Goal: Information Seeking & Learning: Learn about a topic

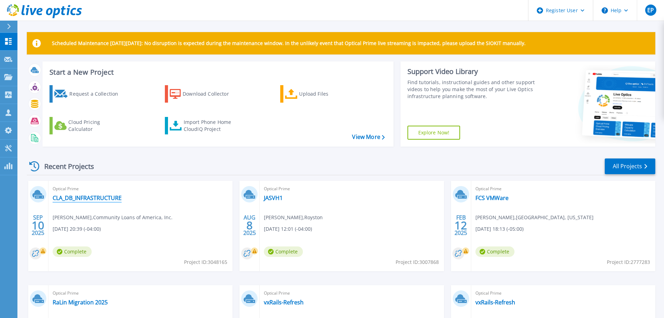
click at [110, 195] on link "CLA_DB_INFRASTRUCTURE" at bounding box center [87, 197] width 69 height 7
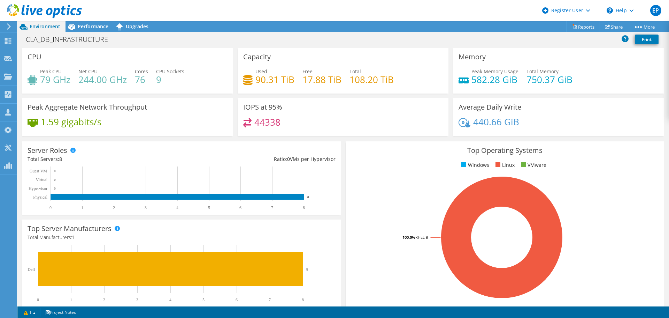
click at [72, 9] on use at bounding box center [44, 11] width 75 height 14
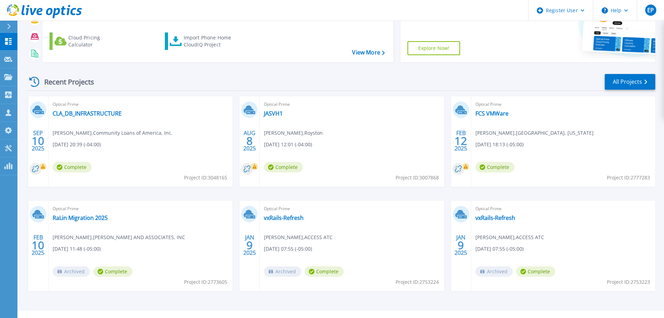
scroll to position [98, 0]
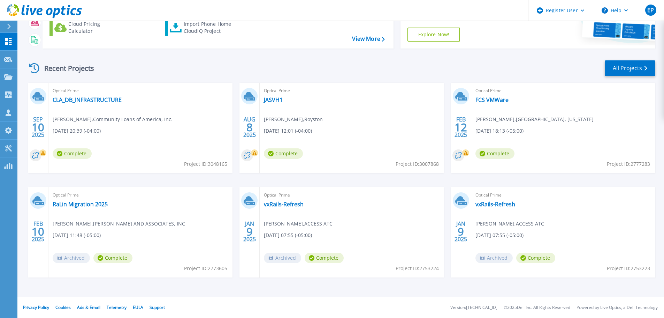
click at [383, 114] on div "Optical Prime JASVH1 Tim Schempp , Royston 08/08/2025, 12:01 (-04:00) Complete …" at bounding box center [352, 128] width 184 height 90
click at [267, 99] on link "JASVH1" at bounding box center [273, 99] width 19 height 7
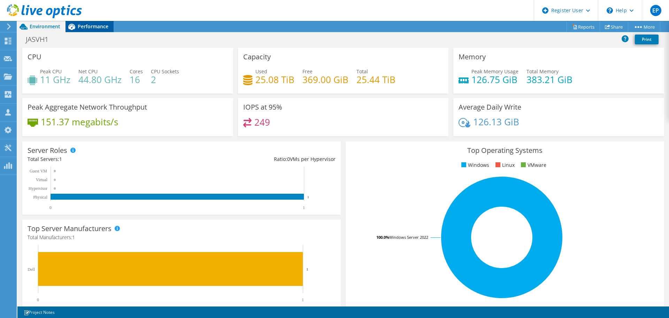
click at [86, 27] on span "Performance" at bounding box center [93, 26] width 31 height 7
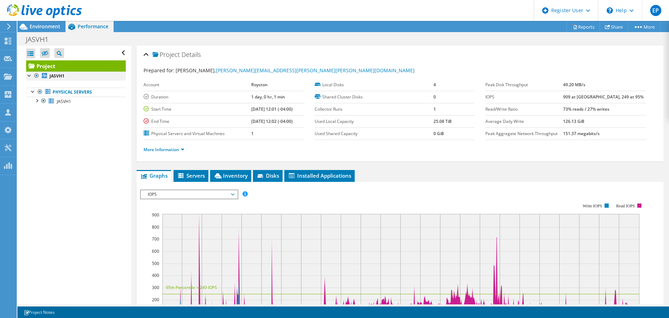
click at [31, 76] on div at bounding box center [29, 74] width 7 height 7
click at [48, 32] on div "JASVH1 Print" at bounding box center [343, 39] width 652 height 14
click at [48, 31] on div "Environment" at bounding box center [41, 26] width 48 height 11
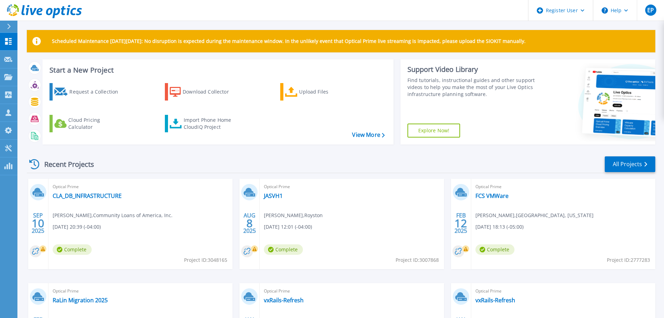
scroll to position [35, 0]
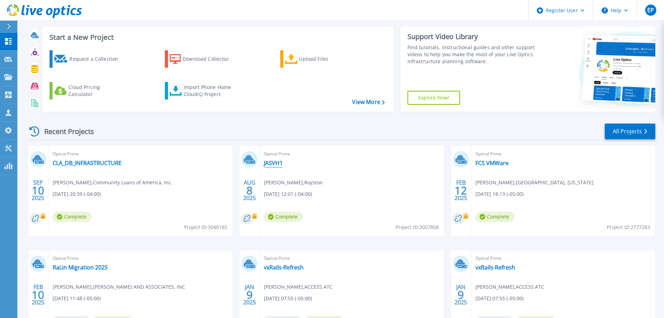
click at [272, 161] on link "JASVH1" at bounding box center [273, 162] width 19 height 7
